Goal: Obtain resource: Obtain resource

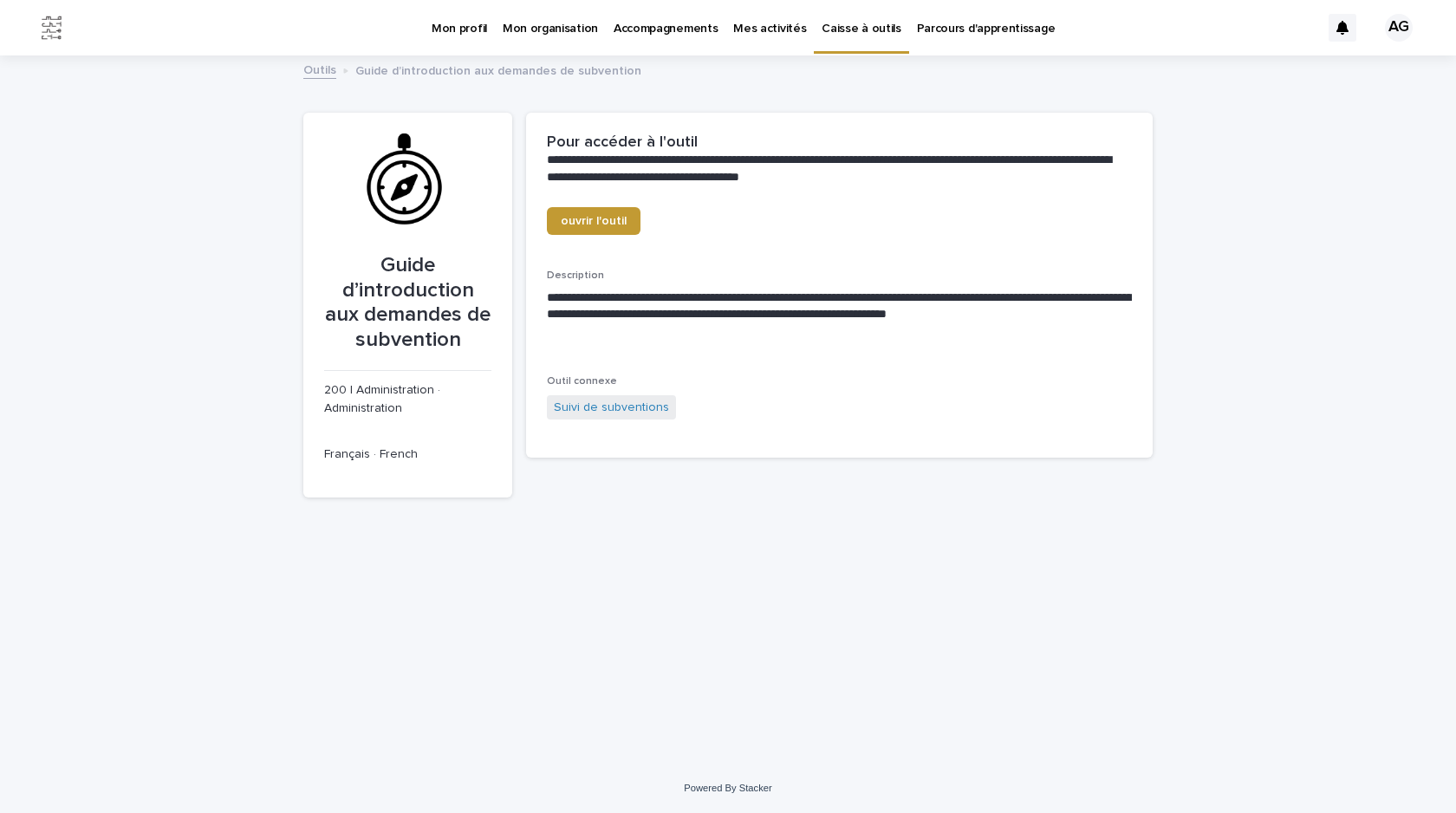
click at [327, 69] on link "Outils" at bounding box center [320, 68] width 33 height 20
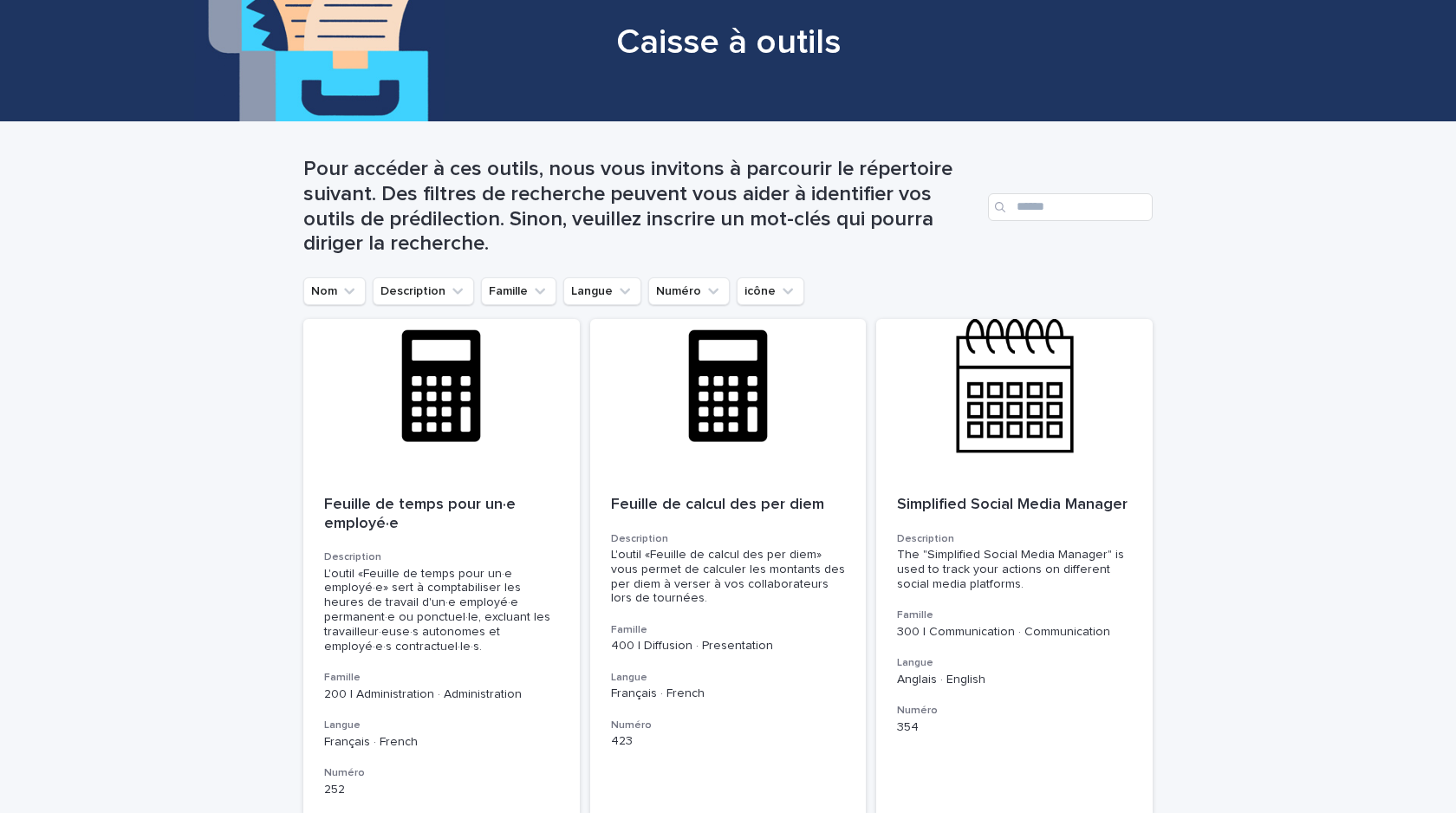
scroll to position [130, 0]
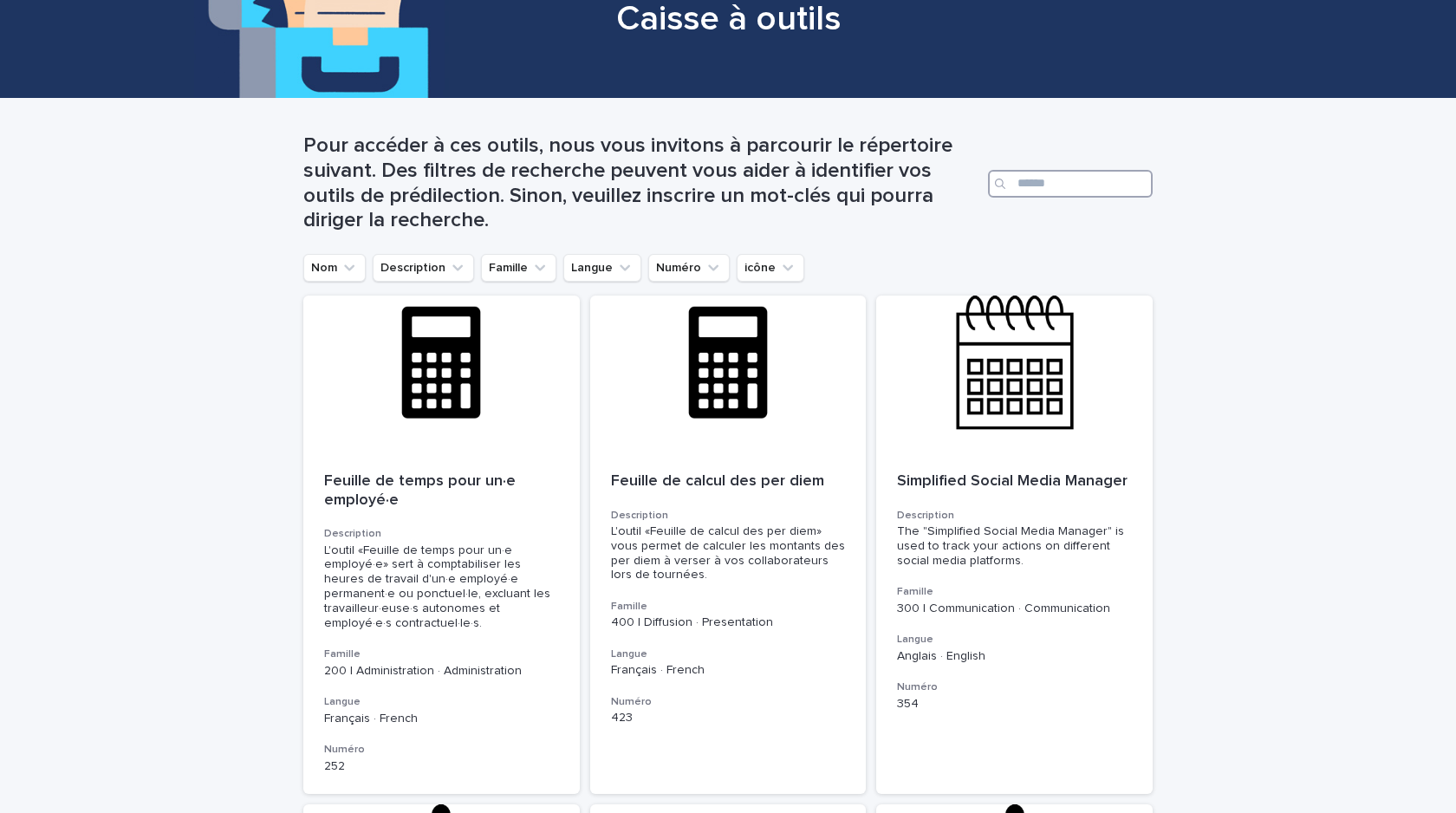
click at [1042, 182] on input "Search" at bounding box center [1070, 184] width 165 height 27
type input "******"
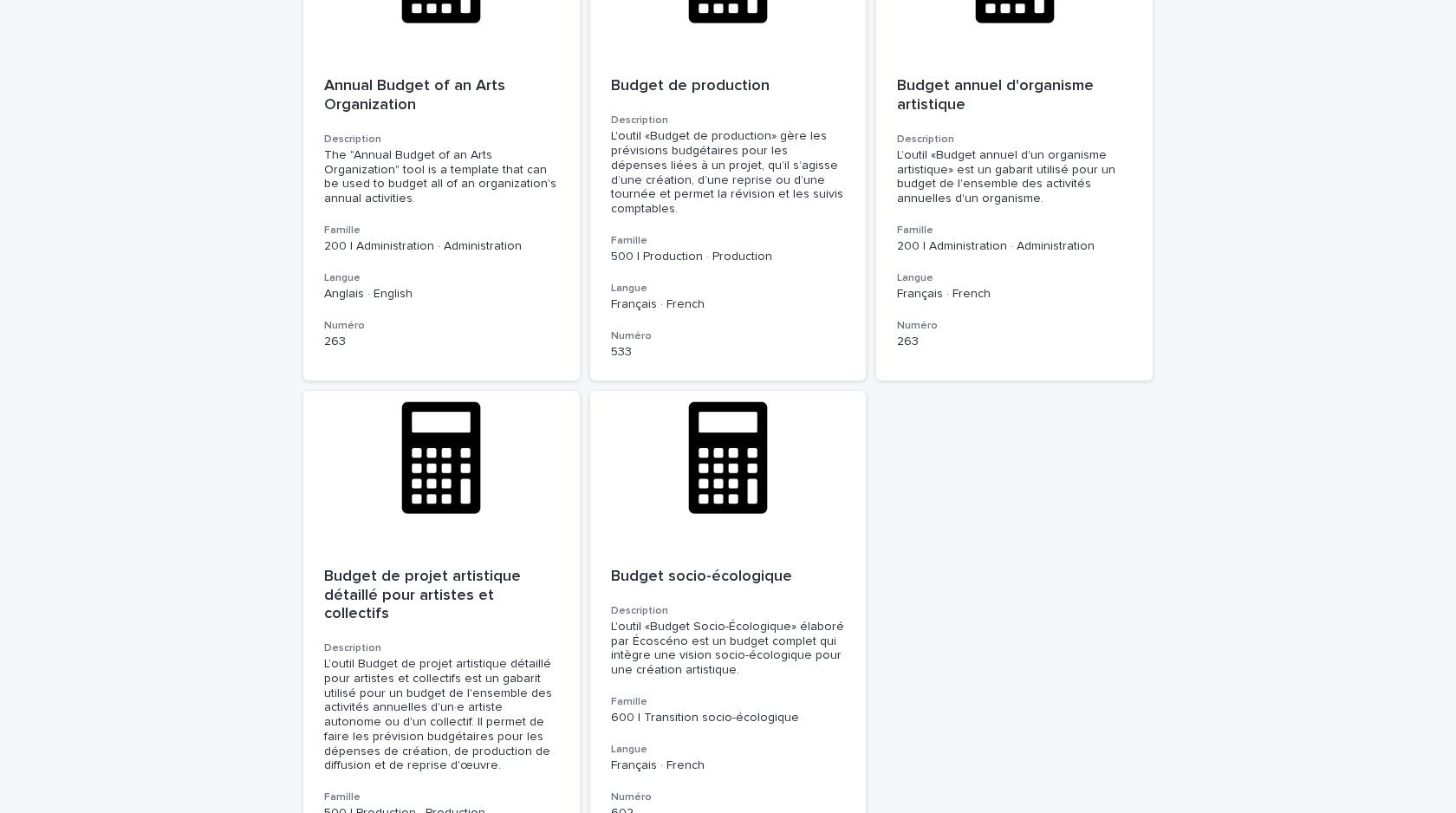
scroll to position [1520, 0]
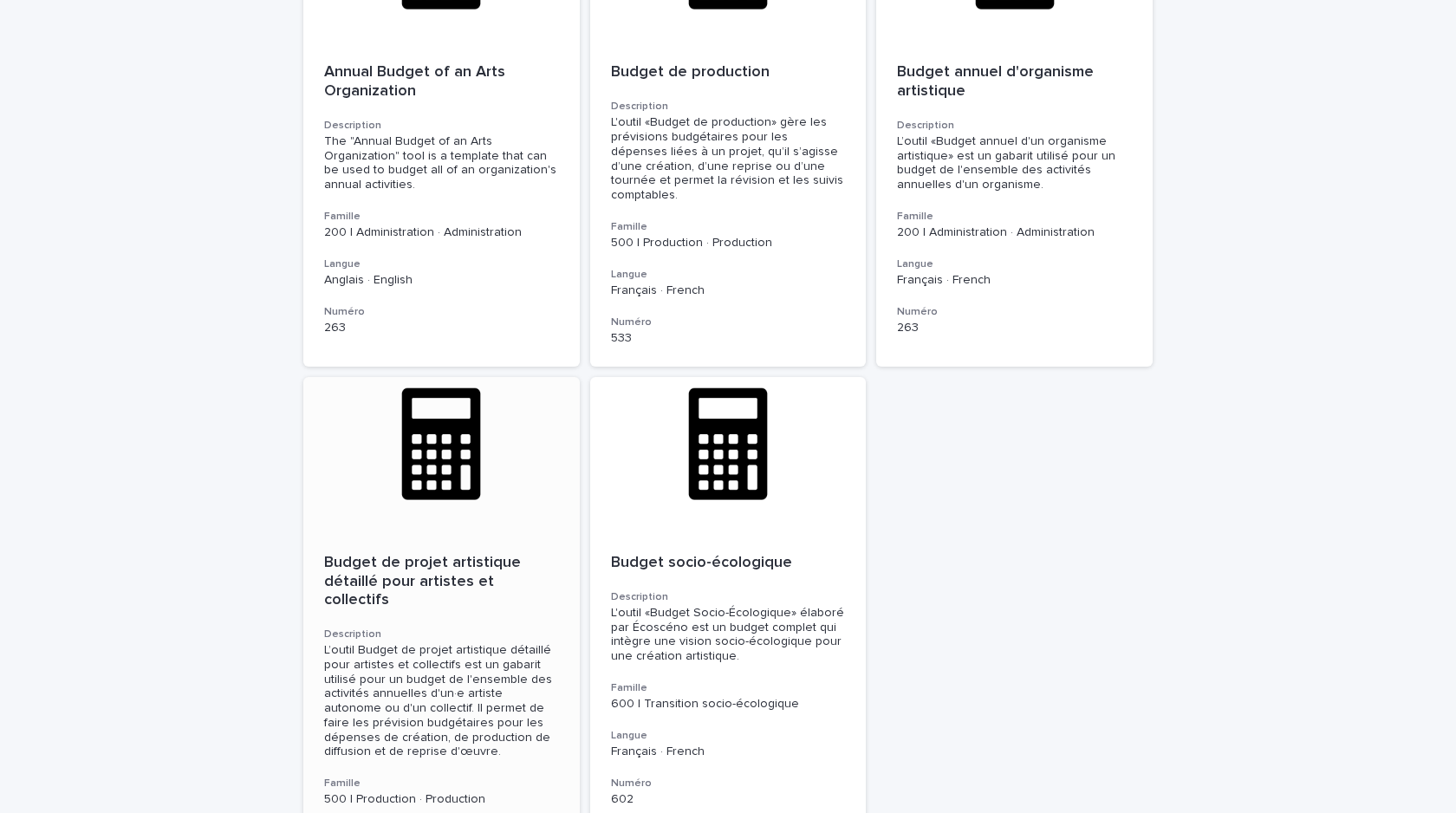
click at [457, 576] on p "Budget de projet artistique détaillé pour artistes et collectifs" at bounding box center [442, 582] width 235 height 57
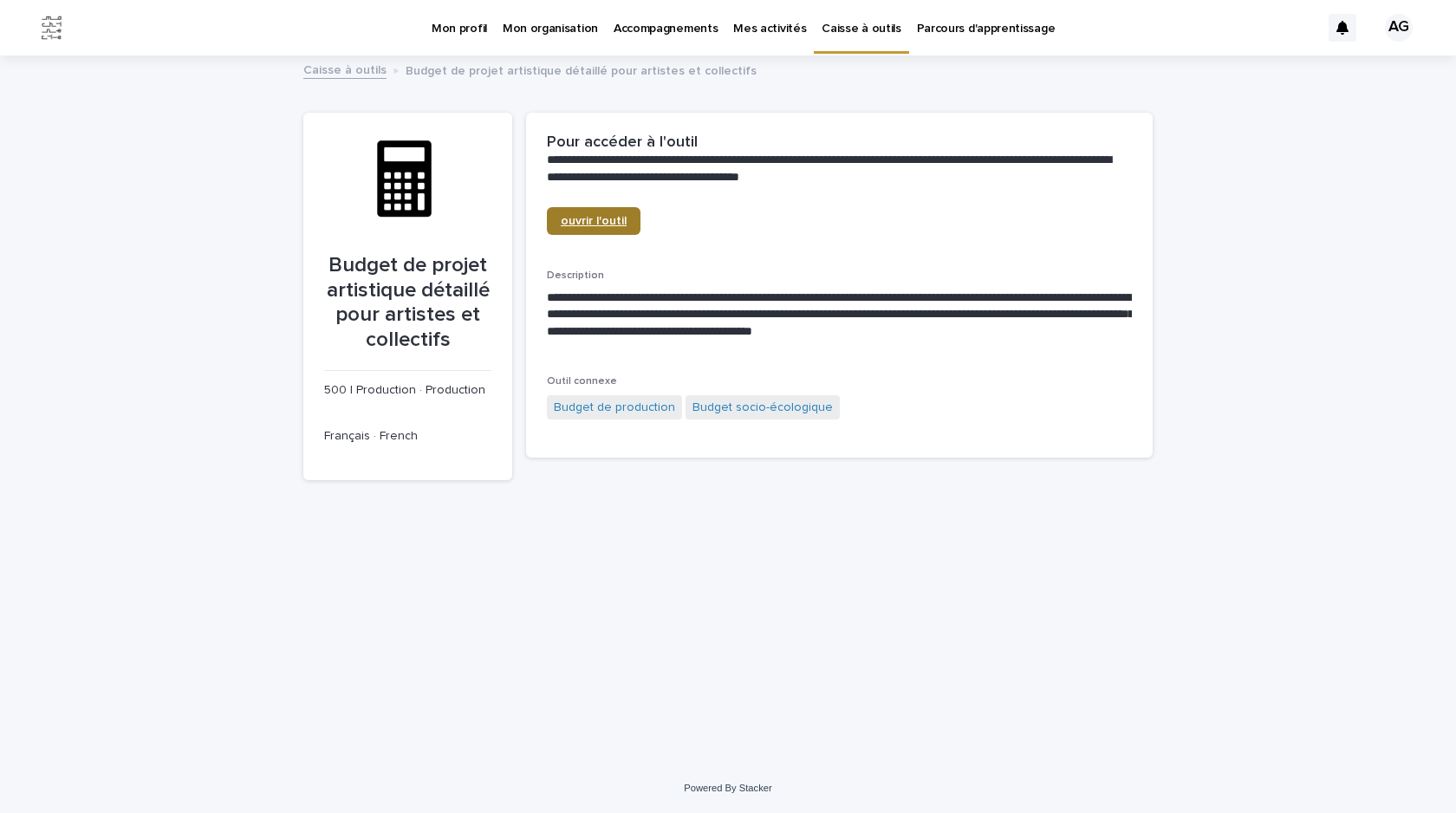
click at [600, 226] on span "ouvrir l'outil" at bounding box center [594, 221] width 66 height 12
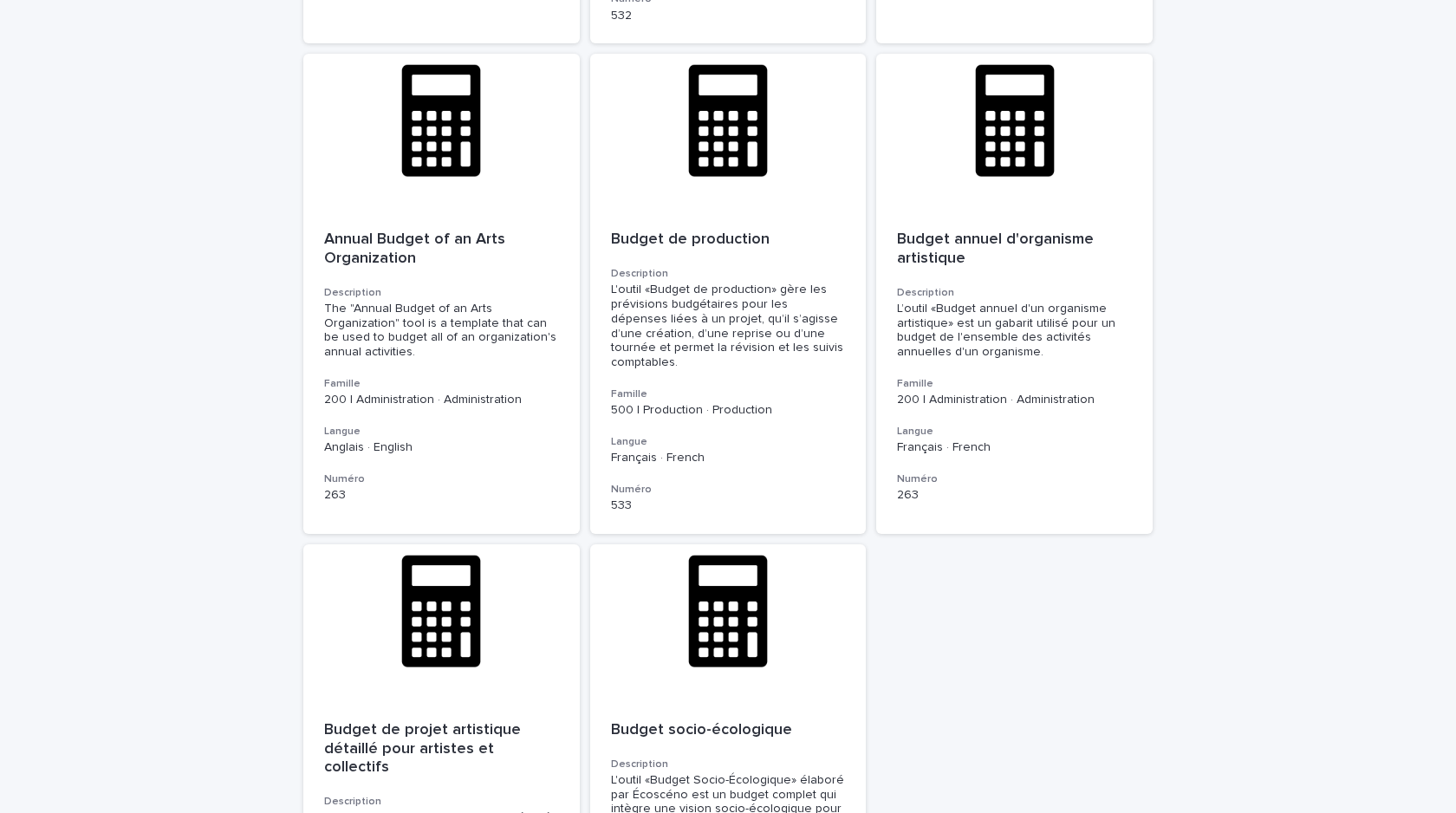
scroll to position [1361, 0]
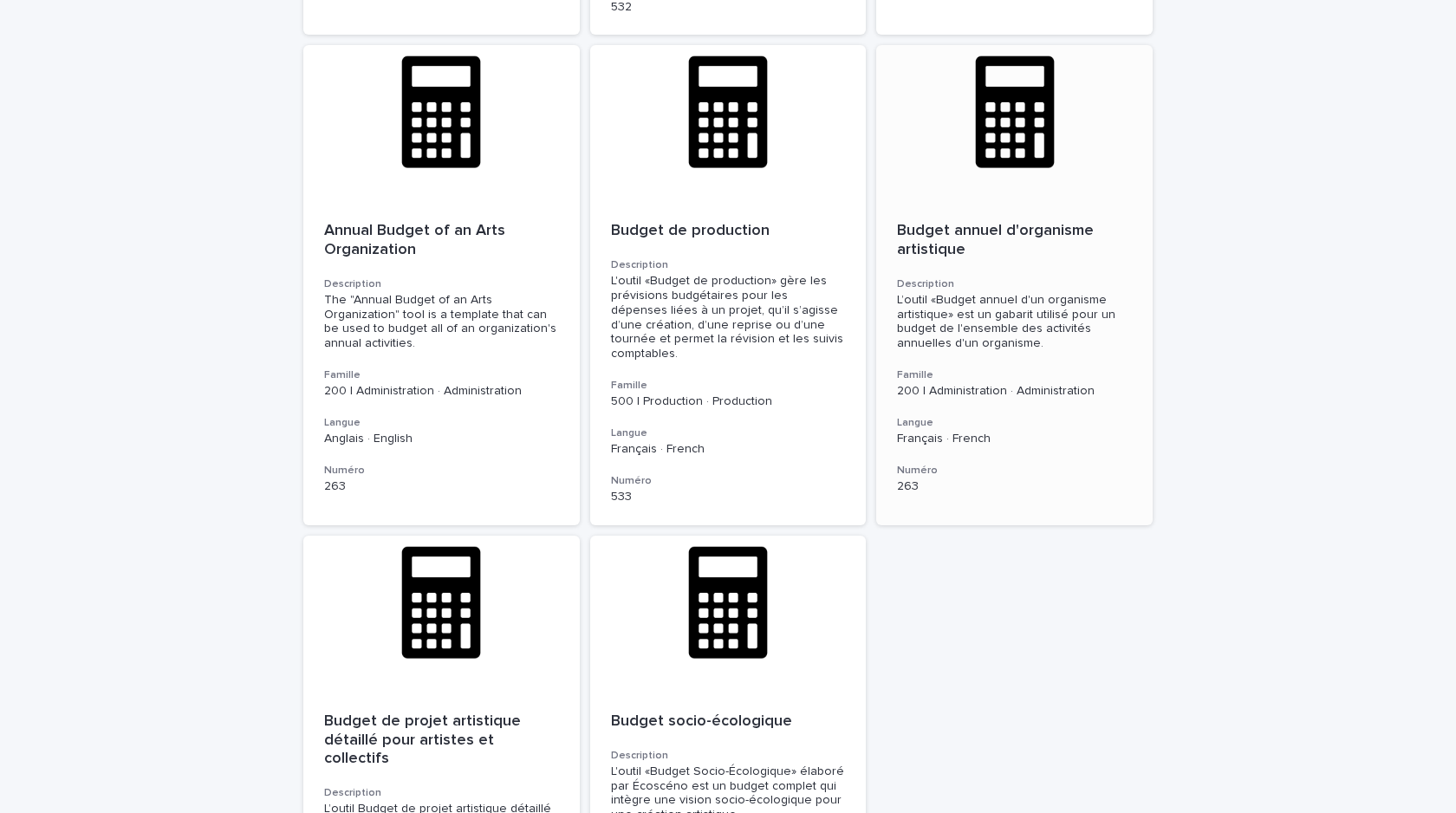
click at [944, 243] on p "Budget annuel d'organisme artistique" at bounding box center [1014, 240] width 235 height 37
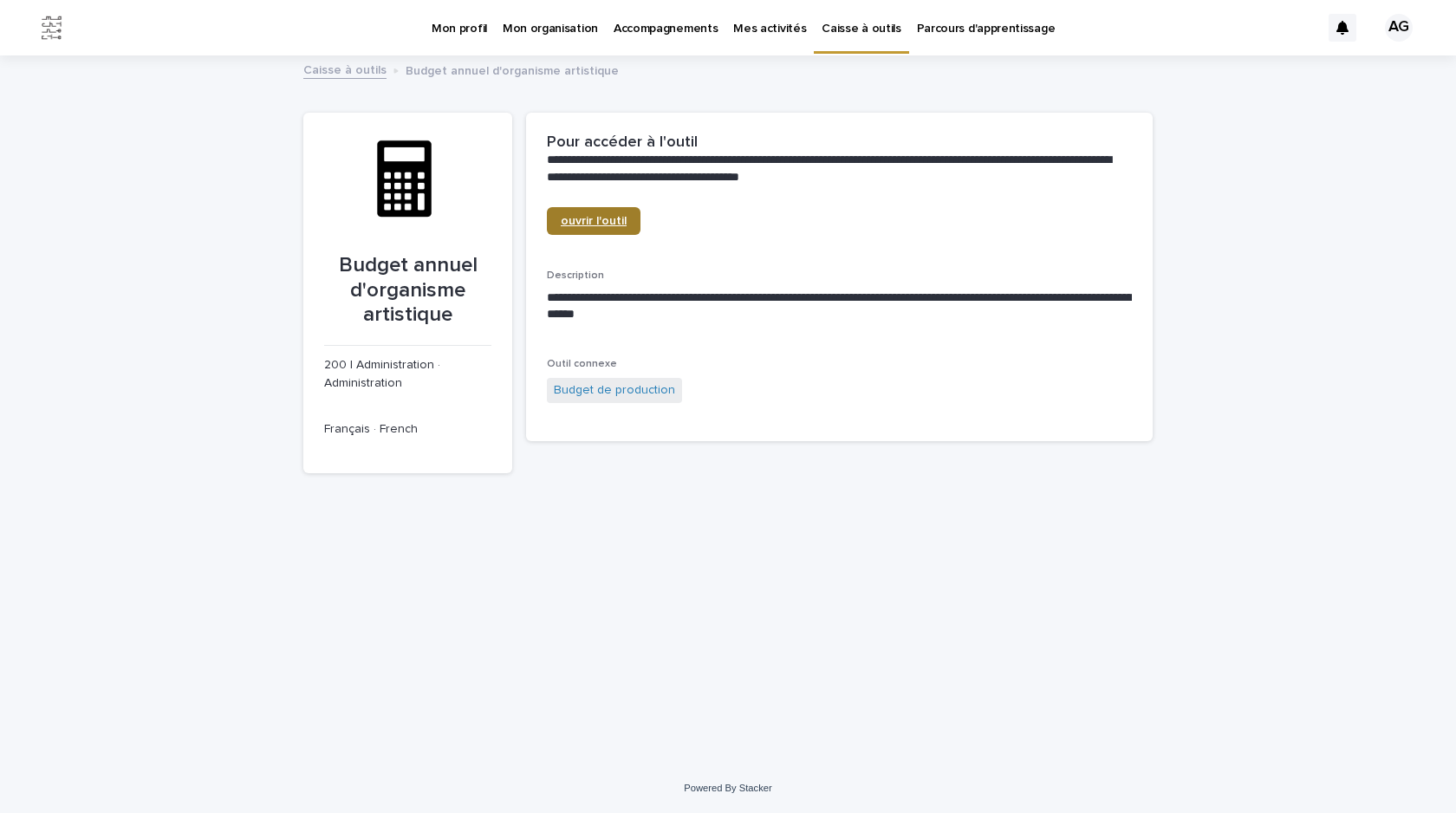
click at [576, 230] on link "ouvrir l'outil" at bounding box center [593, 221] width 94 height 27
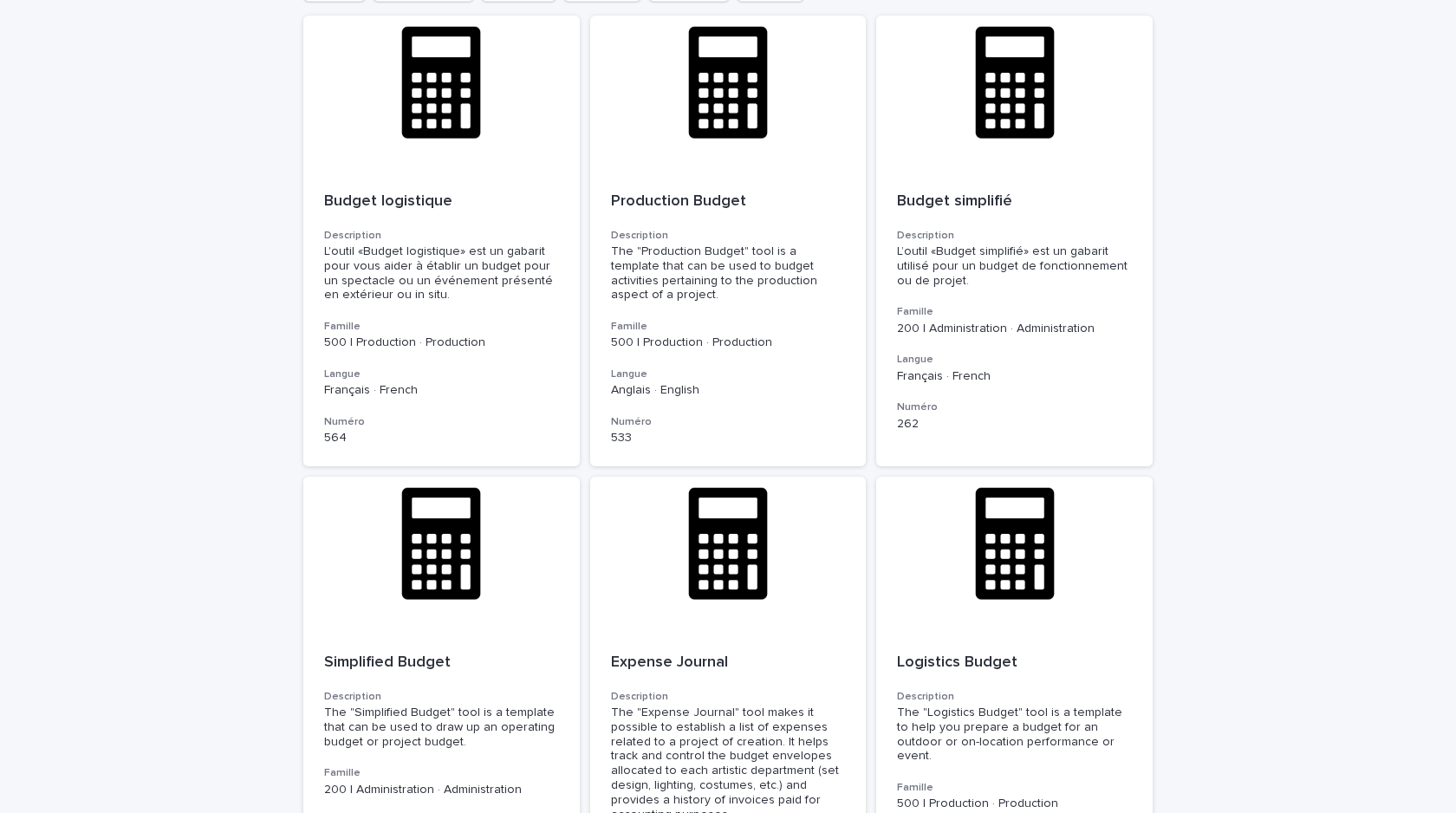
scroll to position [411, 0]
click at [996, 193] on p "Budget simplifié" at bounding box center [1014, 201] width 235 height 19
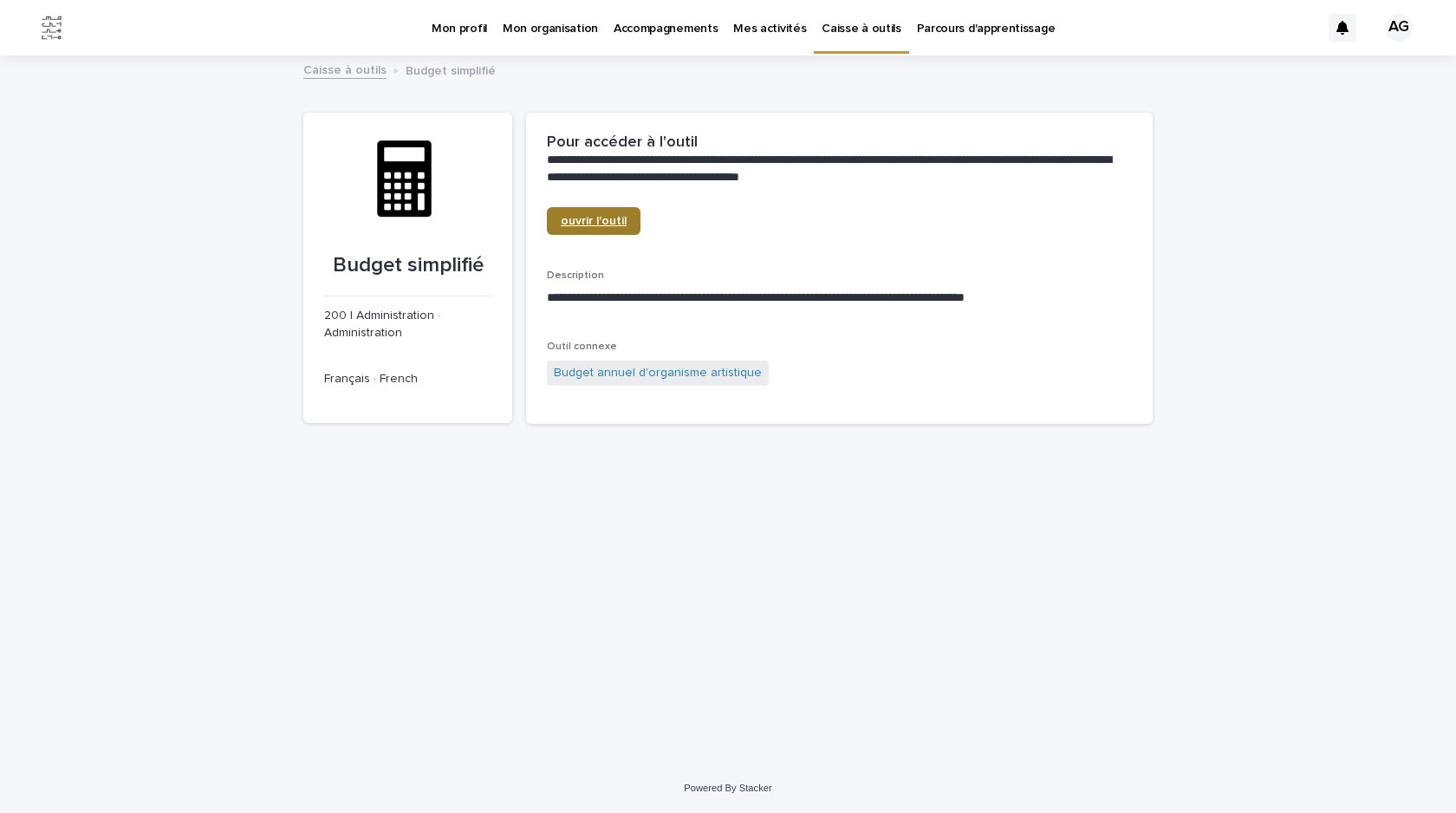
click at [601, 210] on link "ouvrir l'outil" at bounding box center [593, 221] width 94 height 27
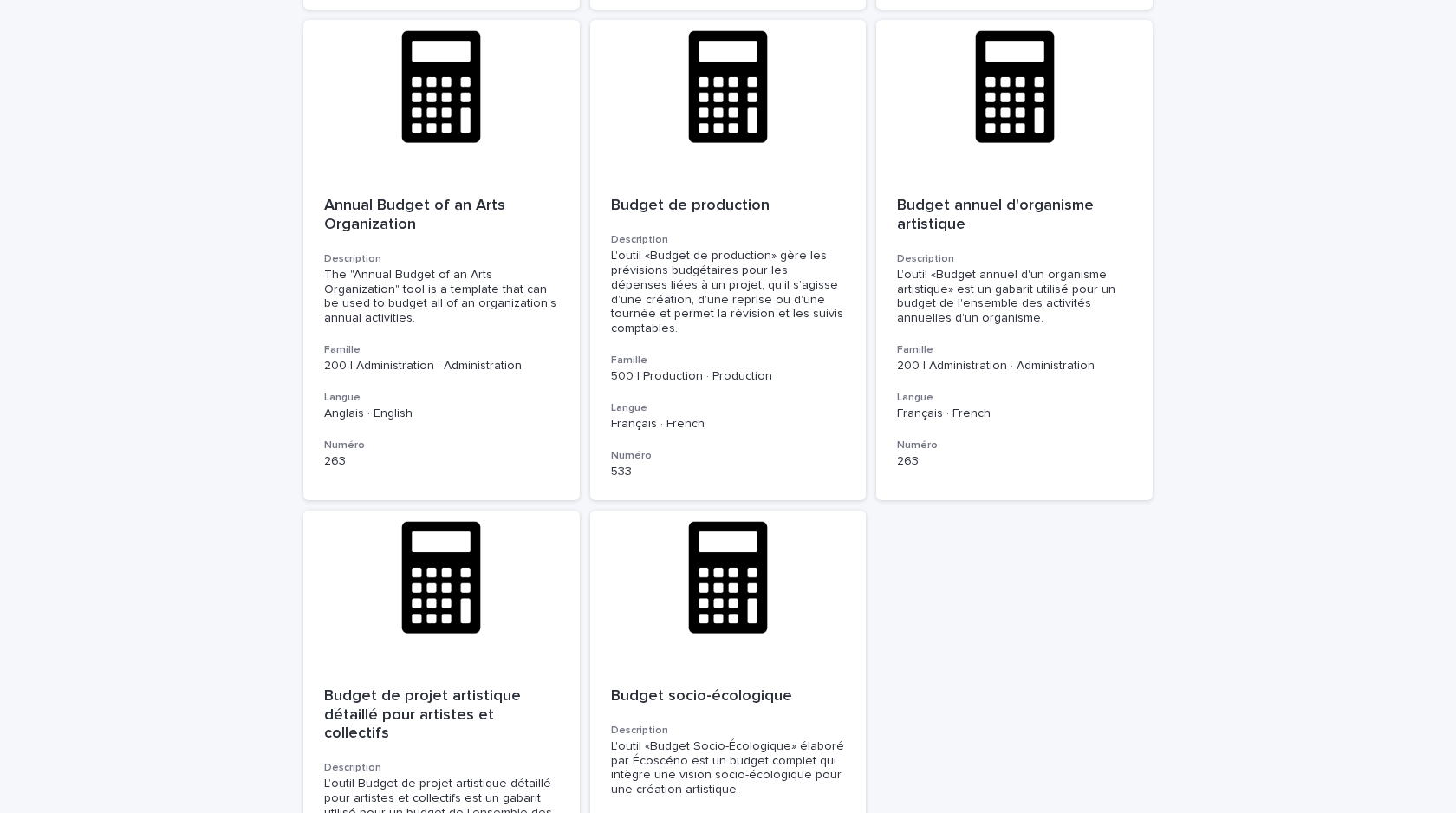
scroll to position [1781, 0]
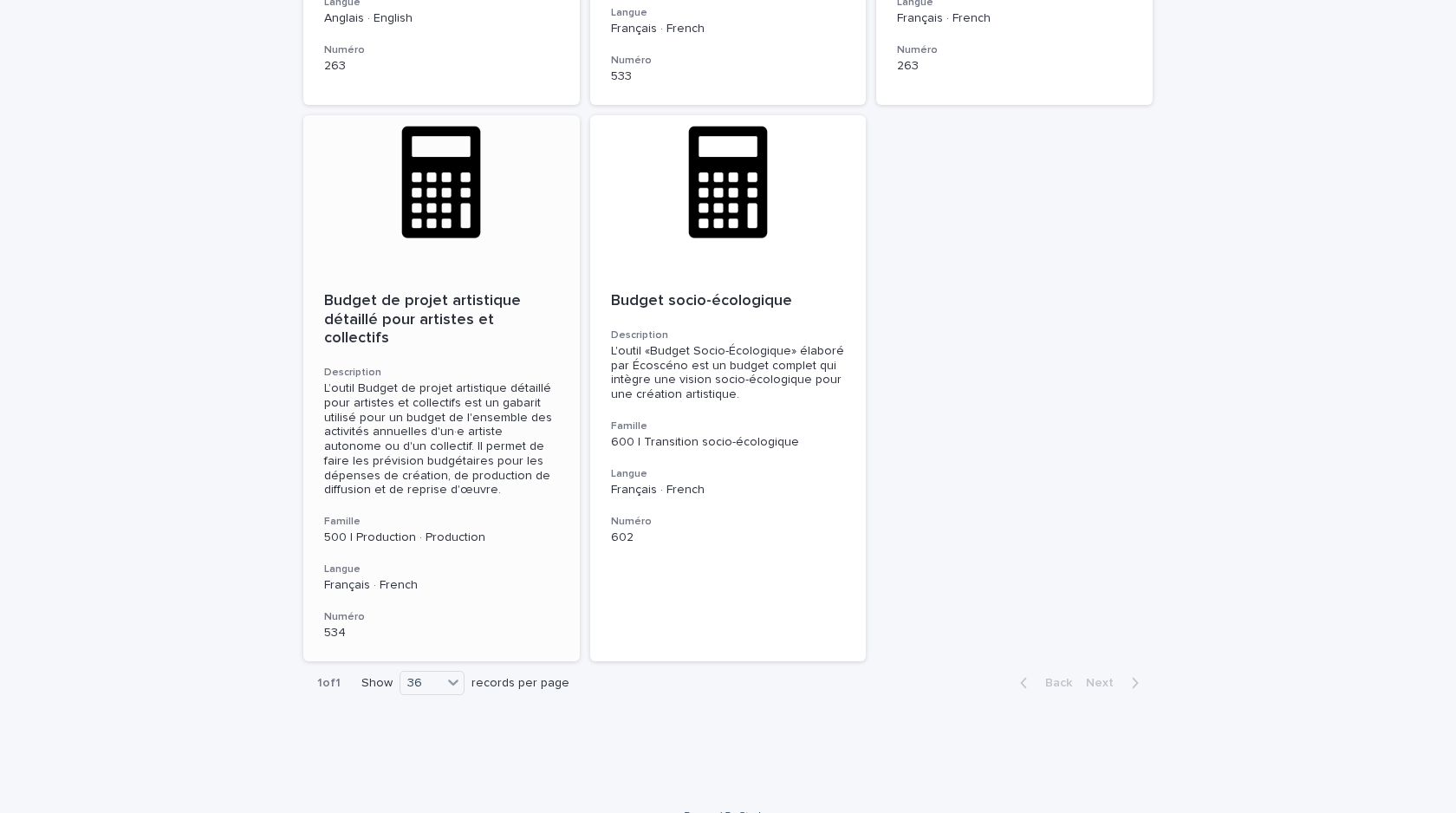
click at [381, 320] on p "Budget de projet artistique détaillé pour artistes et collectifs" at bounding box center [442, 321] width 235 height 57
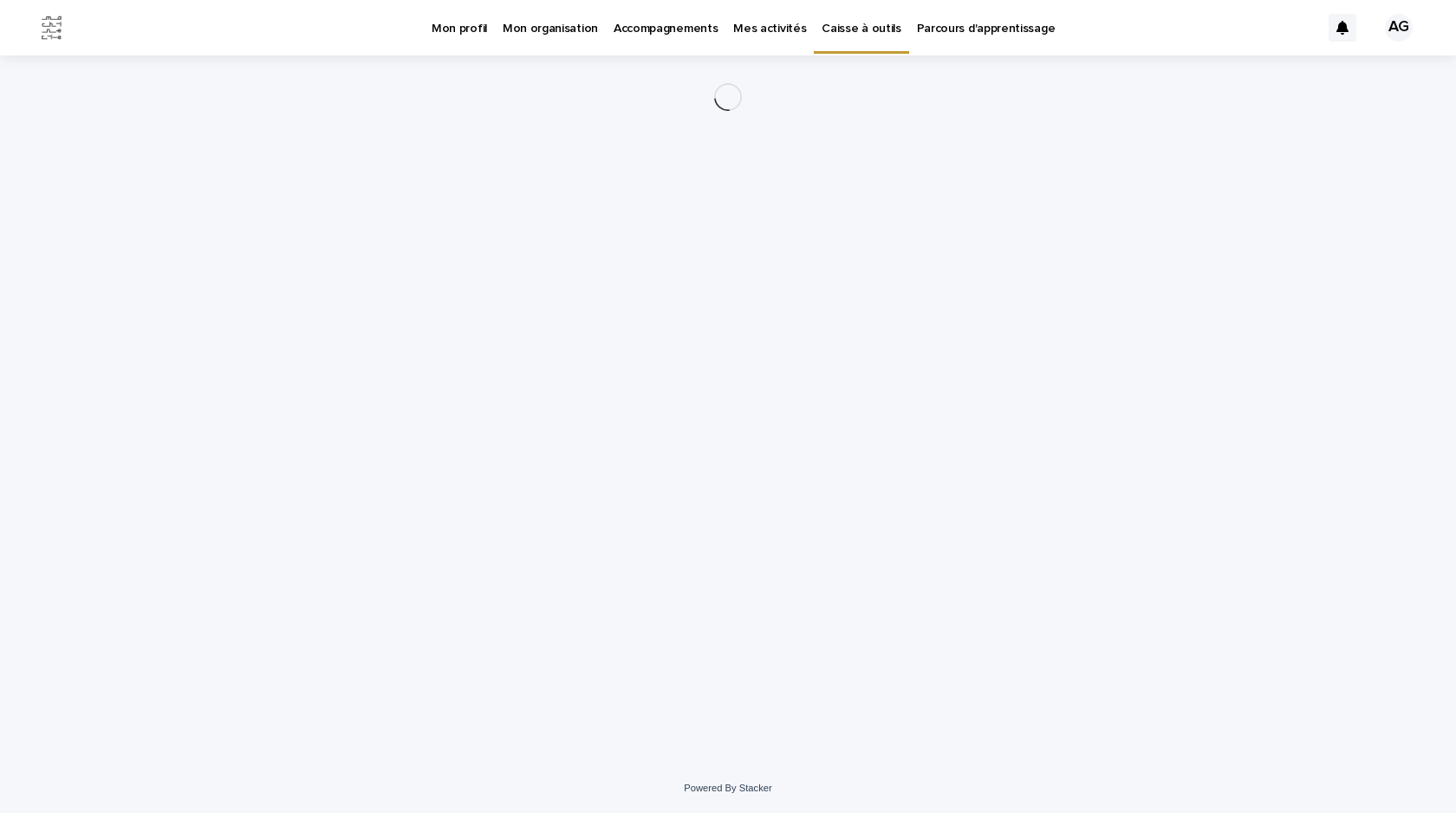
click at [381, 320] on div "Loading... Saving… Loading... Saving…" at bounding box center [728, 388] width 867 height 665
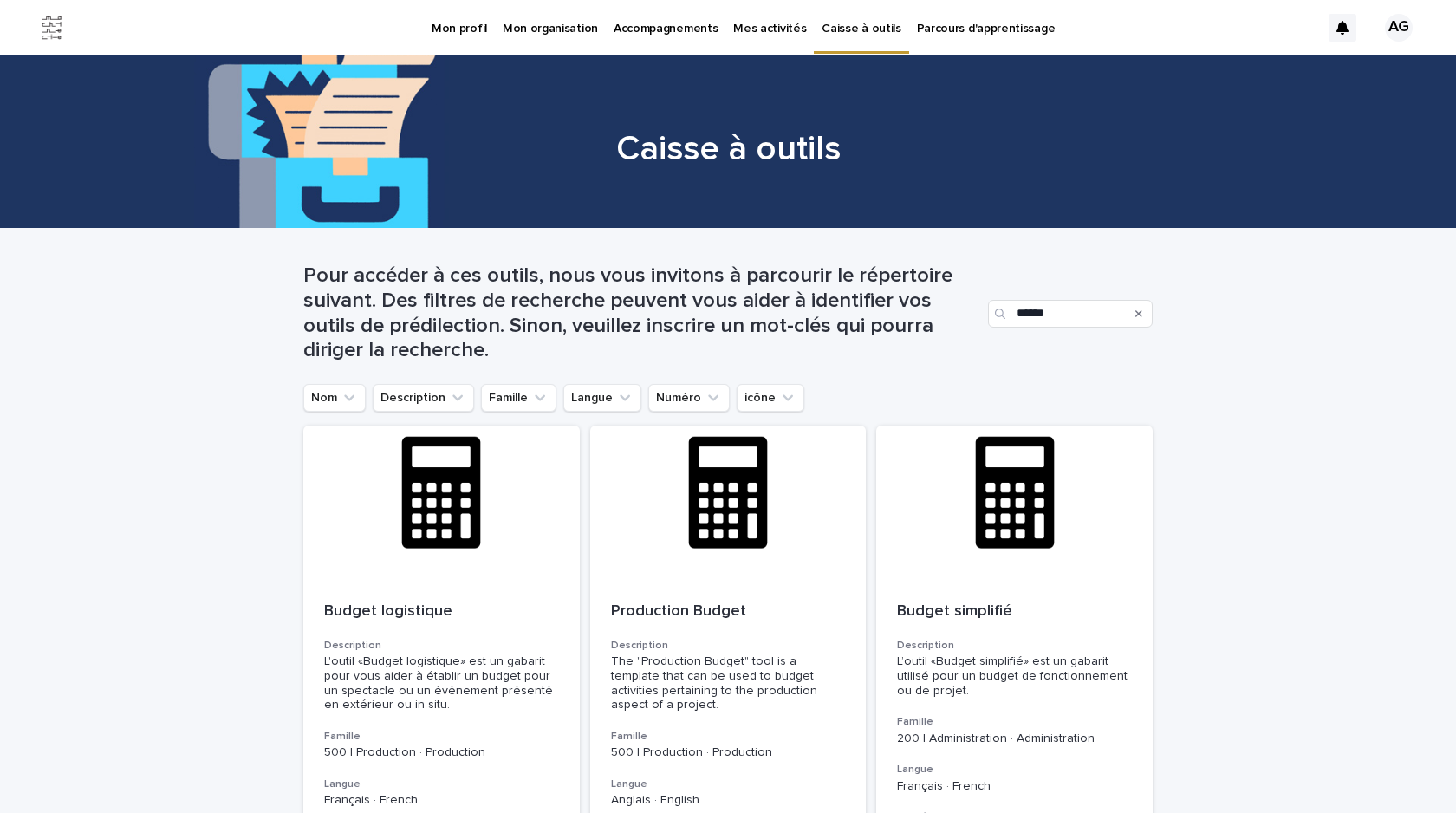
click at [984, 39] on link "Parcours d'apprentissage" at bounding box center [986, 27] width 154 height 54
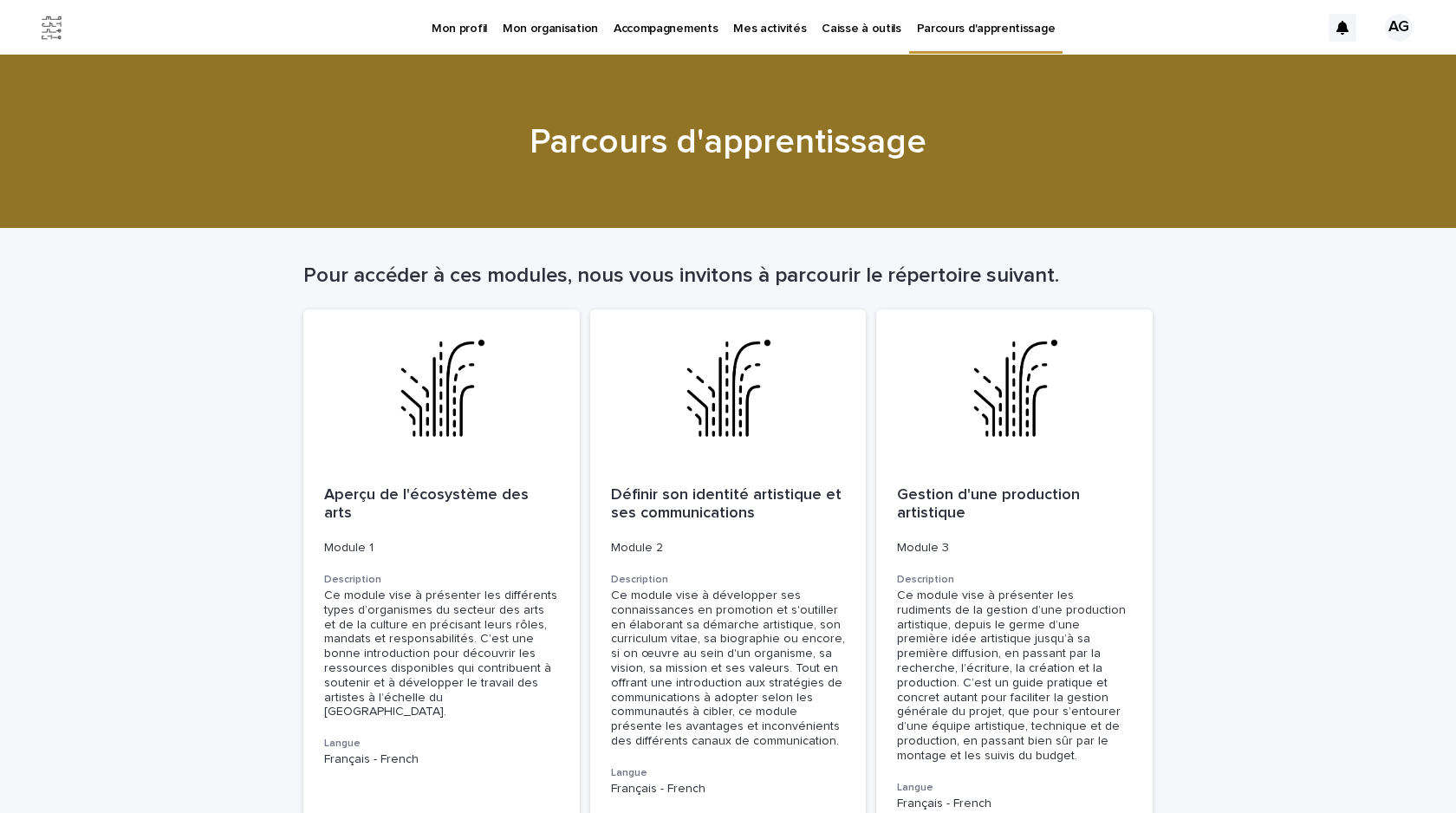
click at [758, 24] on p "Mes activités" at bounding box center [769, 18] width 73 height 36
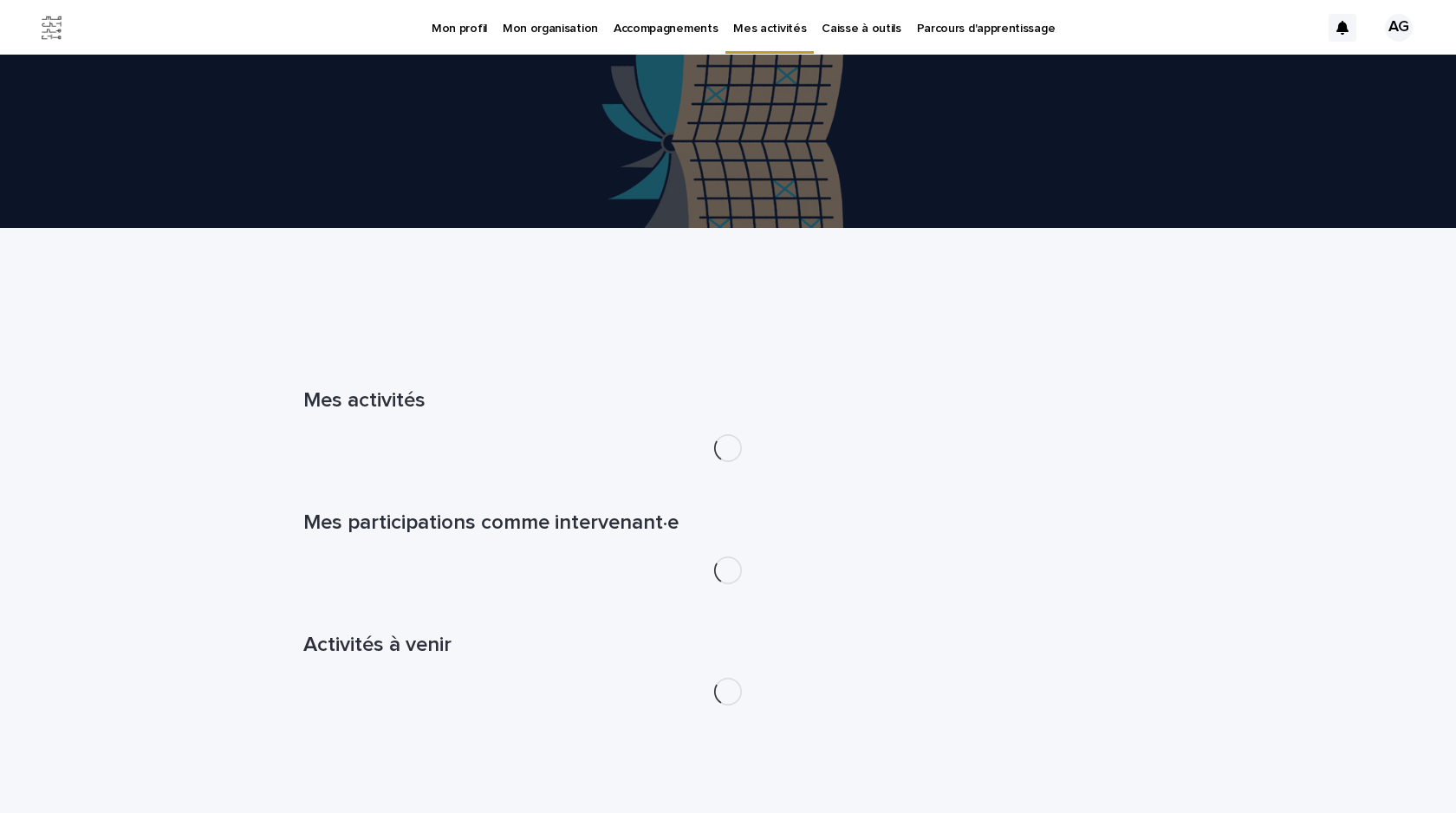
click at [654, 35] on p "Accompagnements" at bounding box center [666, 18] width 104 height 36
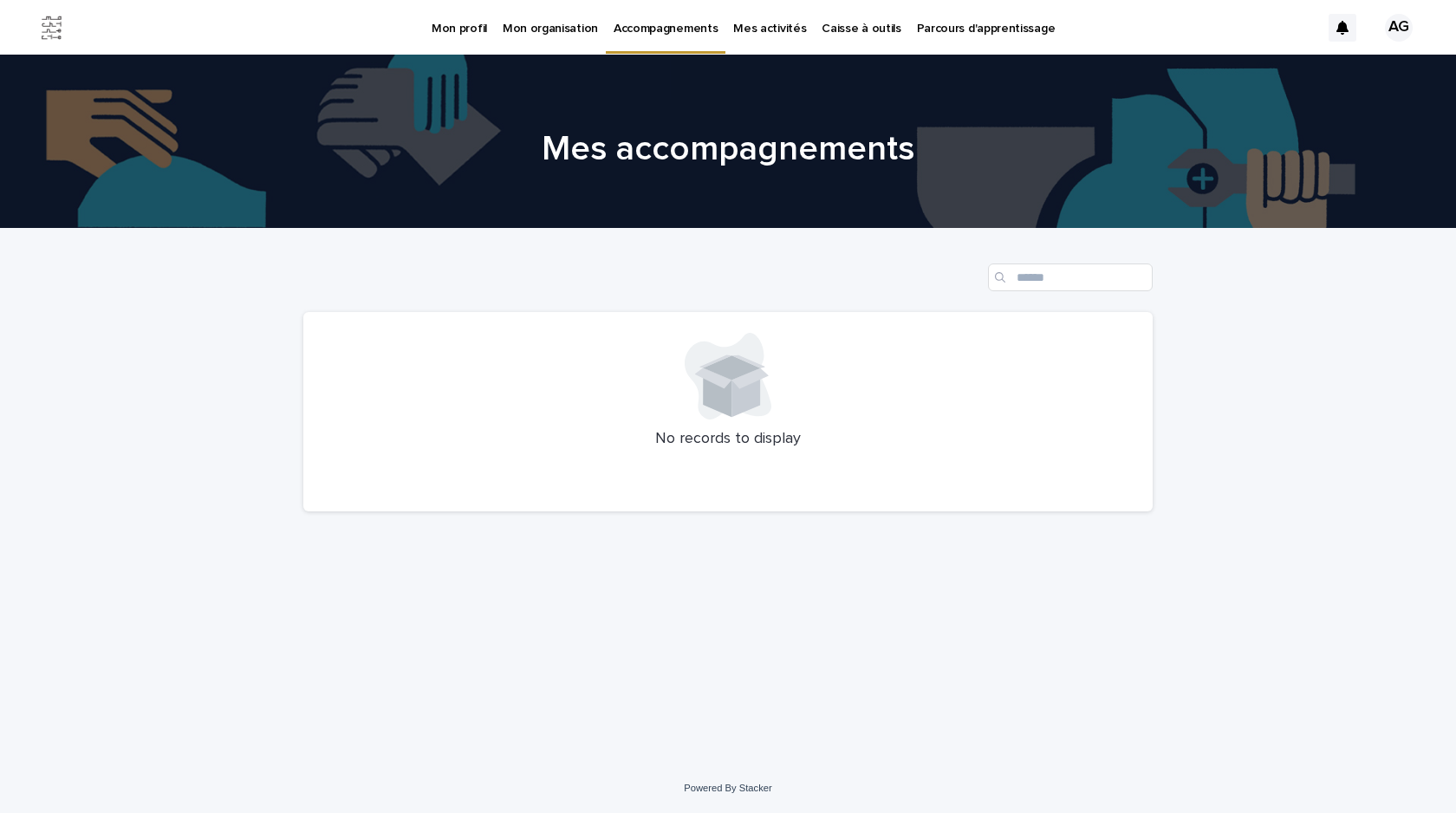
click at [574, 40] on link "Mon organisation" at bounding box center [550, 27] width 111 height 54
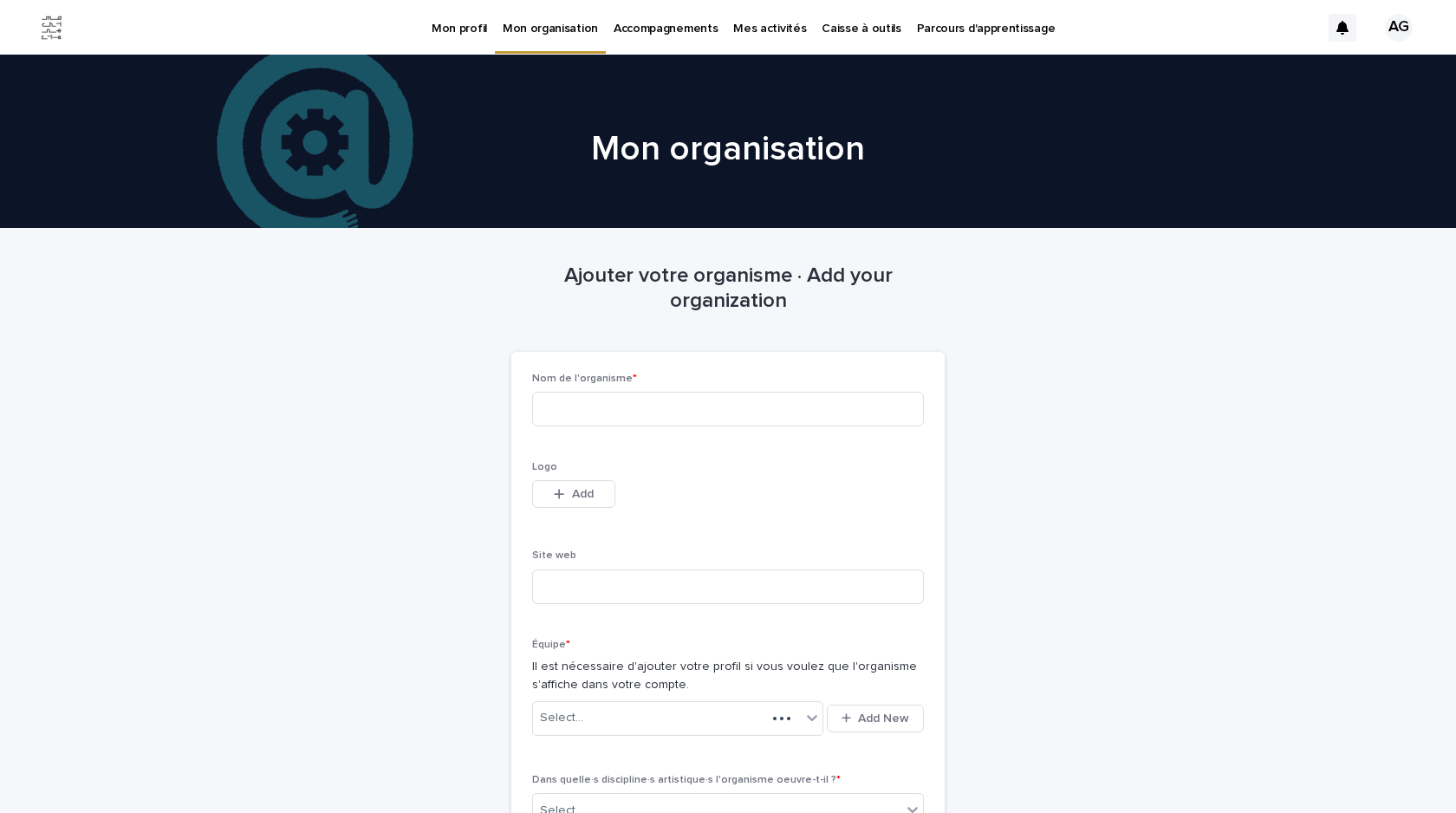
click at [467, 26] on p "Mon profil" at bounding box center [459, 18] width 56 height 36
